Goal: Find specific page/section: Find specific page/section

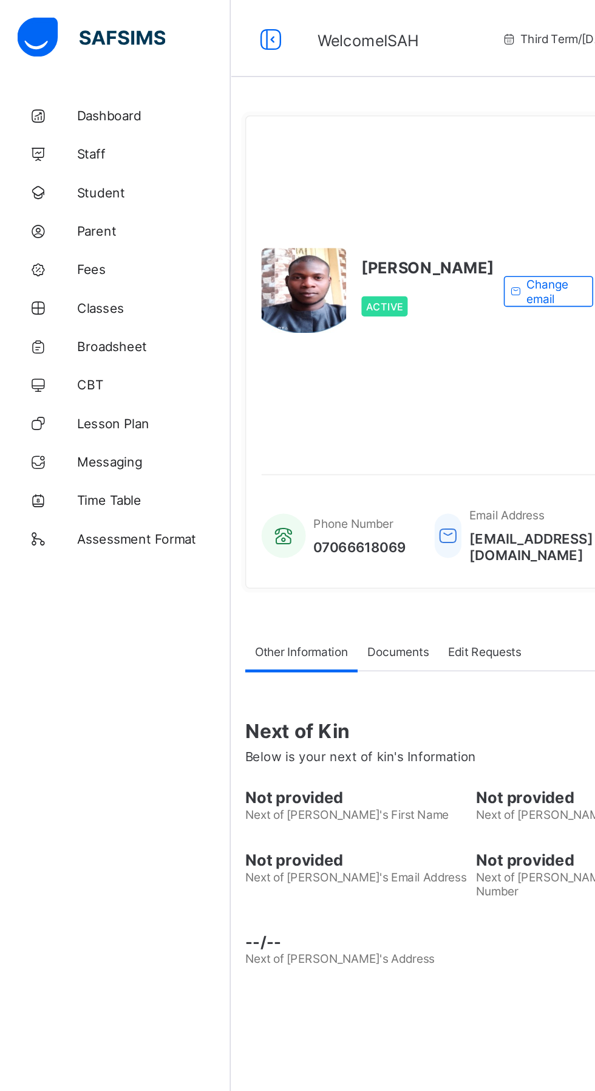
click at [79, 219] on span "Broadsheet" at bounding box center [97, 219] width 97 height 10
click at [74, 219] on span "Broadsheet" at bounding box center [97, 219] width 97 height 10
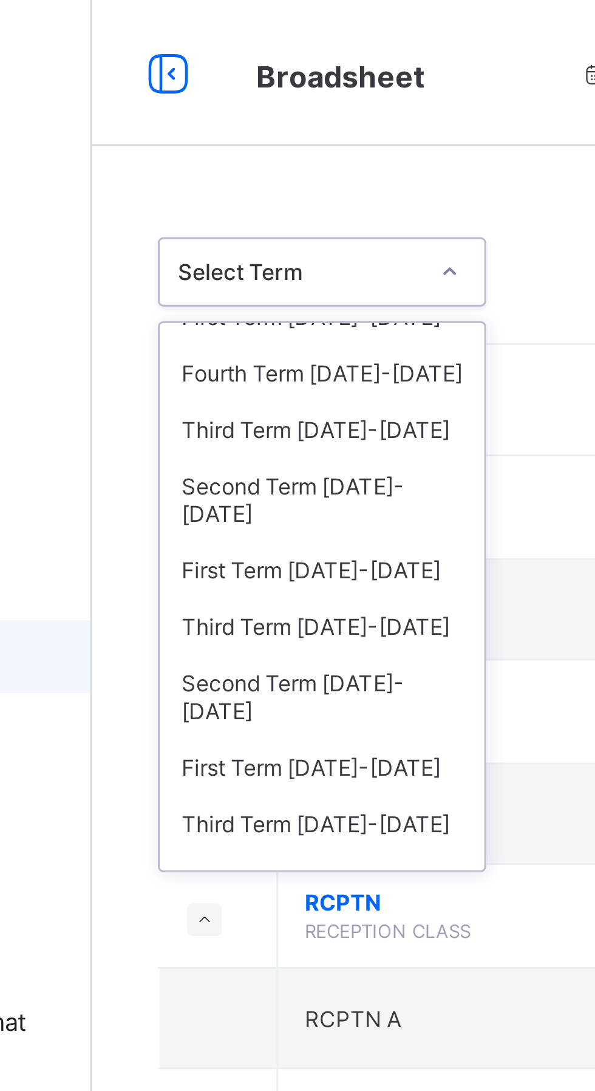
scroll to position [78, 0]
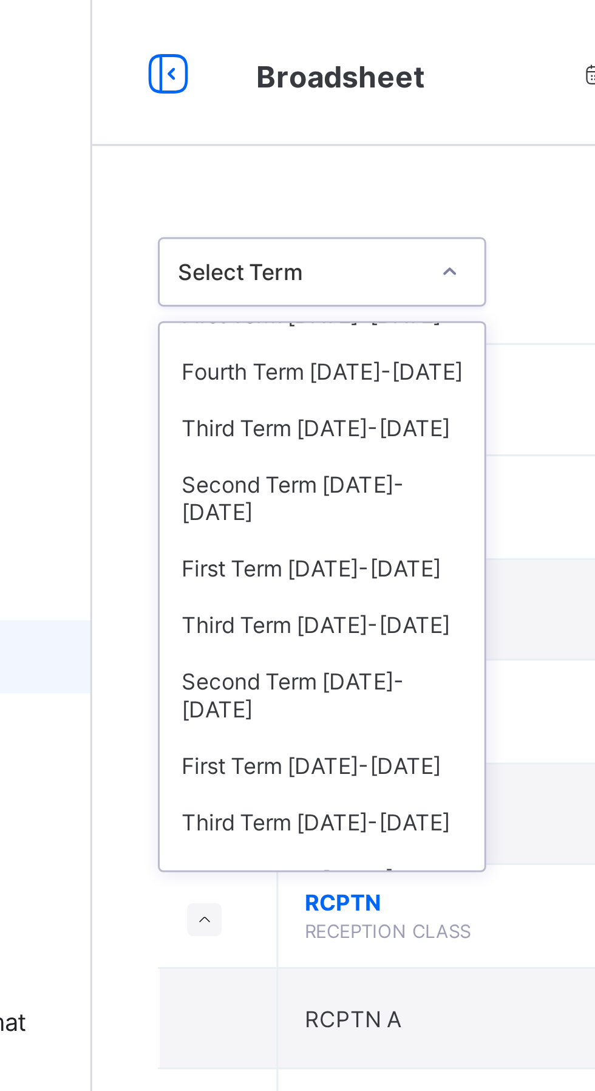
click at [245, 199] on div "Third Term 2022-2023" at bounding box center [222, 208] width 108 height 19
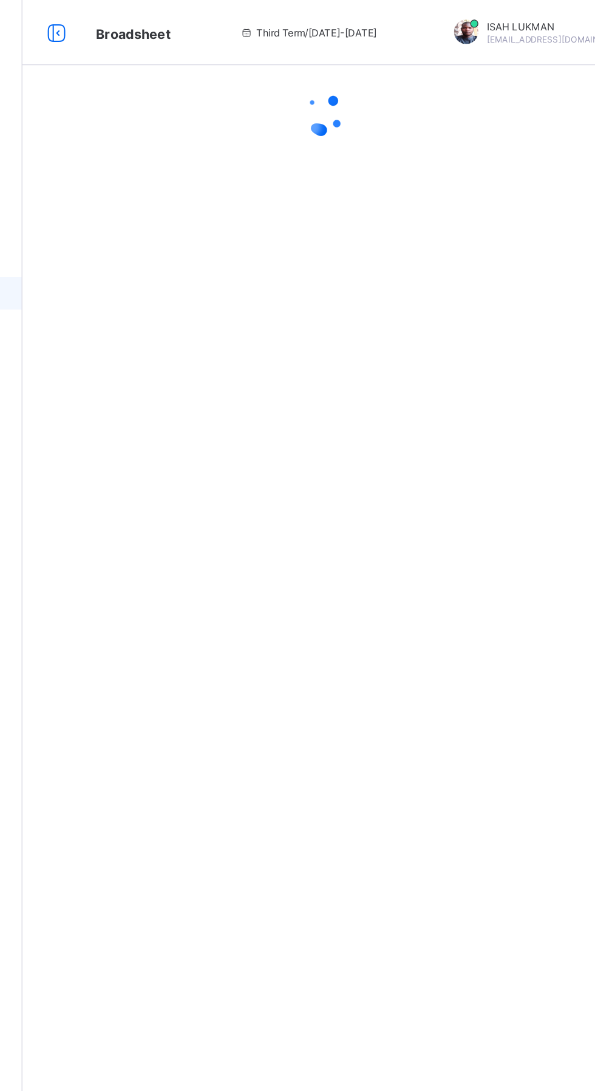
click at [446, 146] on div at bounding box center [370, 545] width 449 height 1091
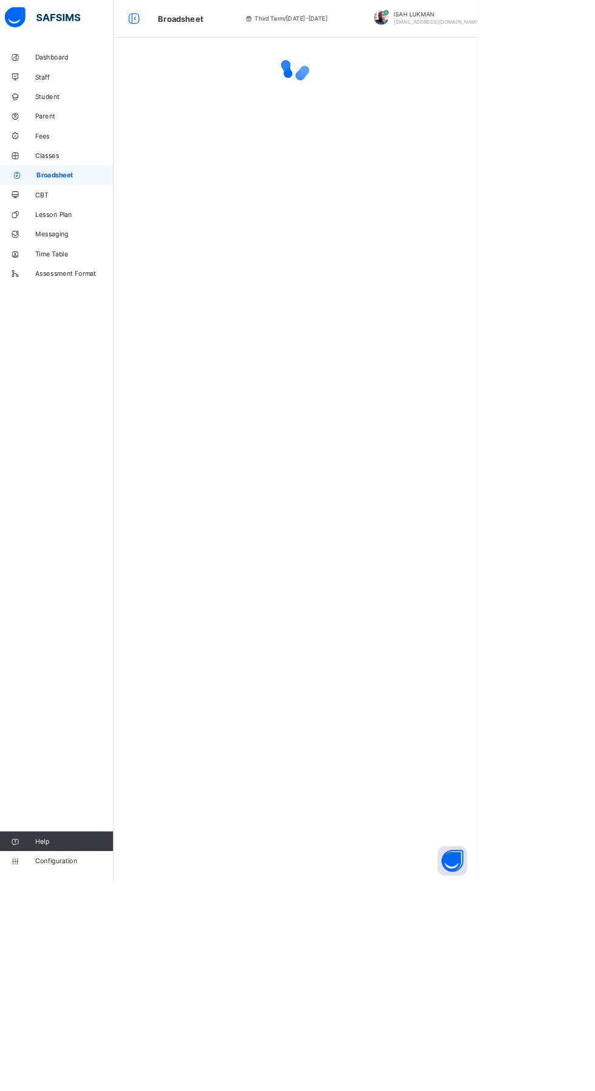
scroll to position [0, 0]
